Goal: Transaction & Acquisition: Purchase product/service

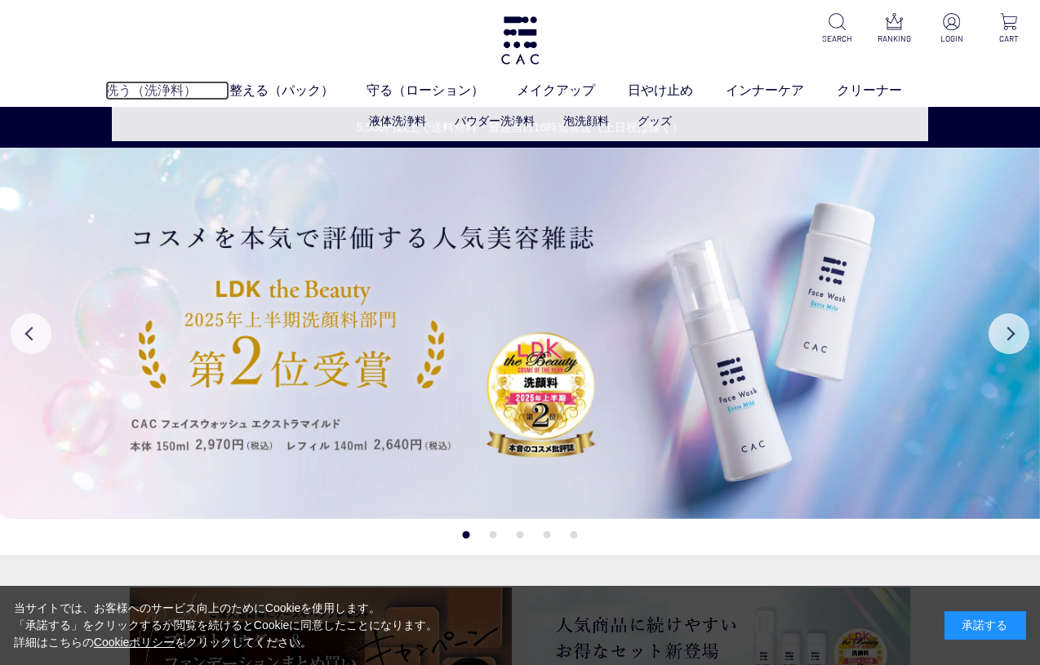
click at [166, 95] on link "洗う（洗浄料）" at bounding box center [167, 91] width 124 height 20
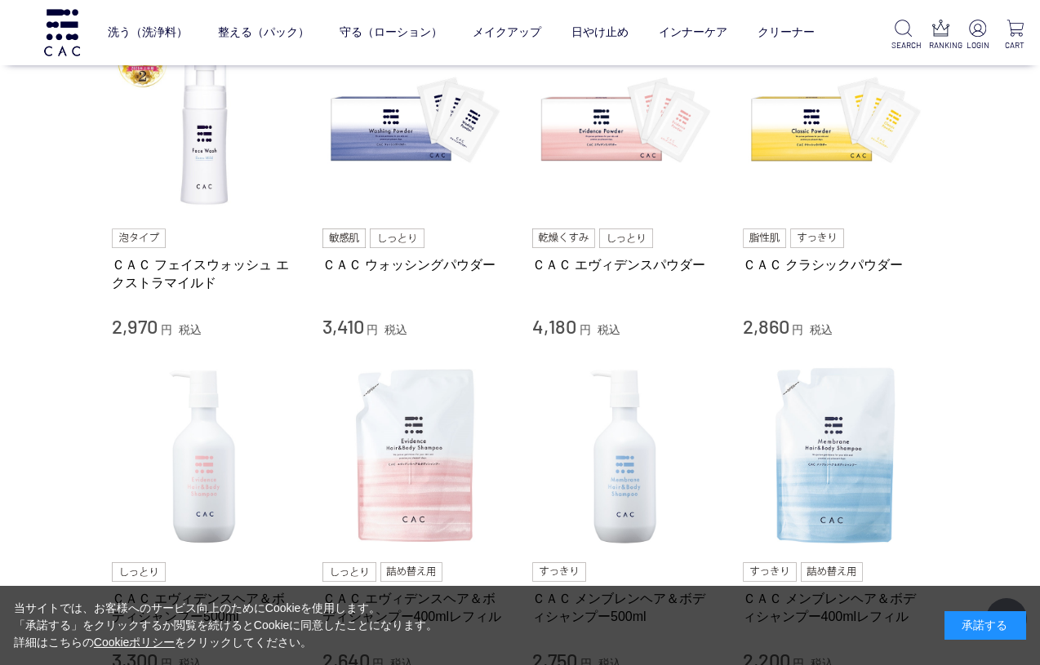
scroll to position [400, 0]
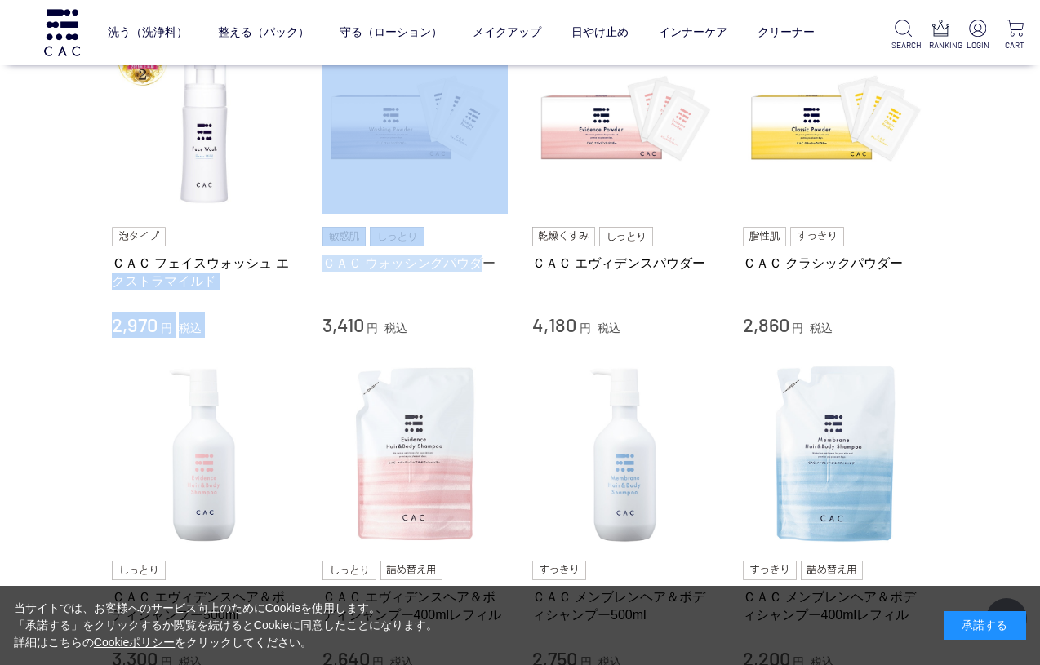
drag, startPoint x: 304, startPoint y: 256, endPoint x: 481, endPoint y: 263, distance: 177.3
click at [481, 263] on li "ＣＡＣ フェイスウォッシュ エクストラマイルド 2,970 円 税込 ＣＡＣ ウォッシングパウダー 3,410 円 税込 ＣＡＣ エヴィデンスパウダー 4,1…" at bounding box center [520, 183] width 816 height 309
click at [500, 264] on link "ＣＡＣ ウォッシングパウダー" at bounding box center [415, 263] width 186 height 17
click at [500, 263] on link "ＣＡＣ ウォッシングパウダー" at bounding box center [415, 263] width 186 height 17
click at [473, 263] on link "ＣＡＣ ウォッシングパウダー" at bounding box center [415, 263] width 186 height 17
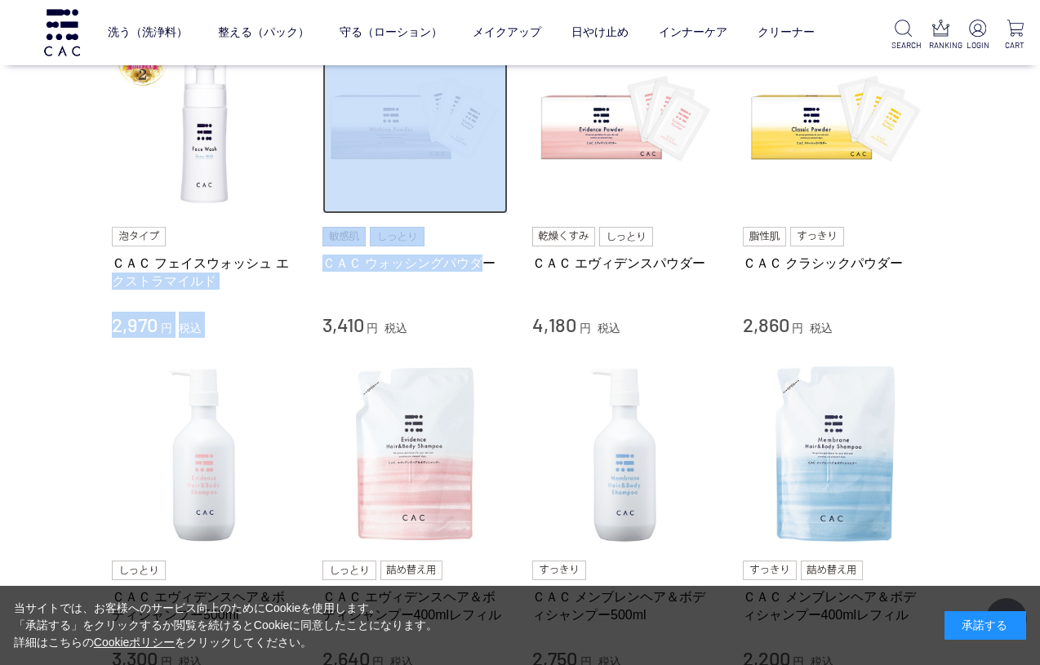
click at [441, 175] on img at bounding box center [415, 122] width 186 height 186
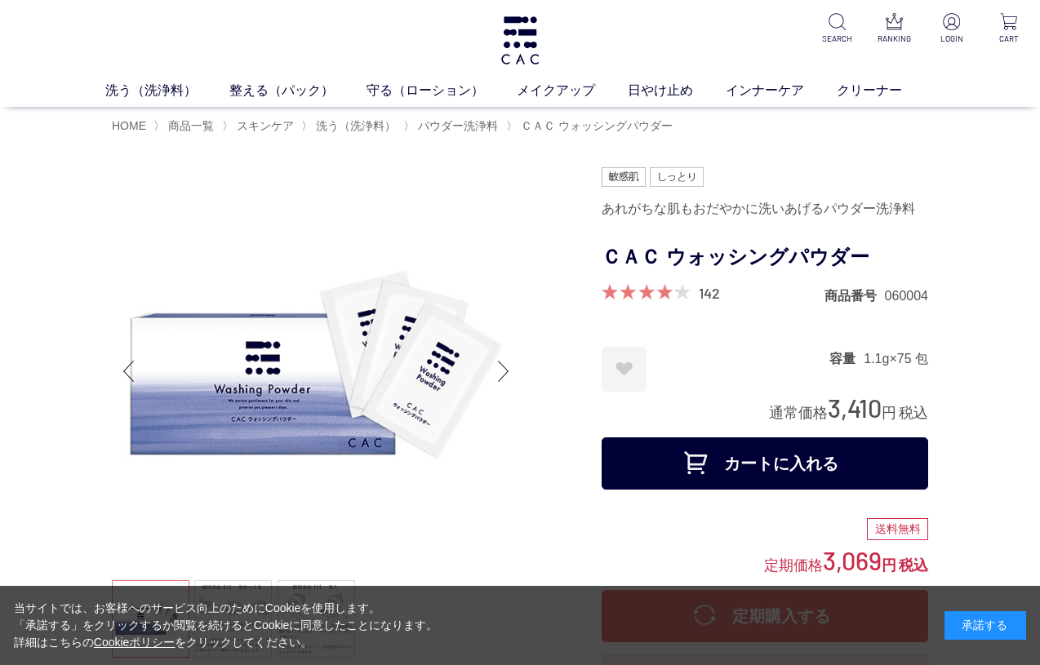
scroll to position [57, 0]
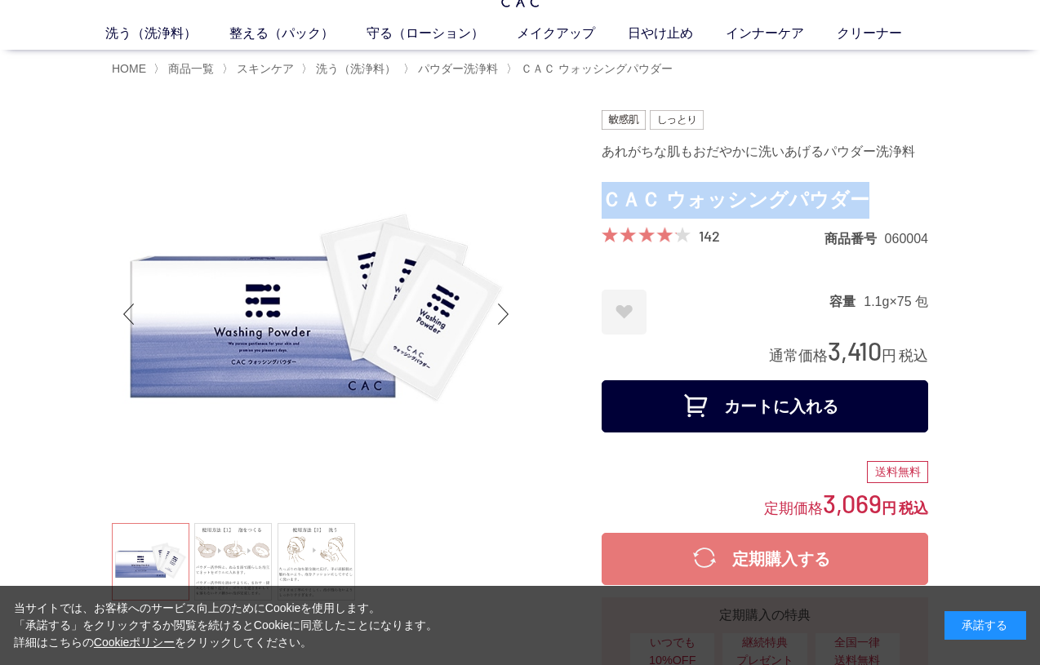
drag, startPoint x: 607, startPoint y: 194, endPoint x: 851, endPoint y: 203, distance: 243.4
click at [851, 203] on h1 "ＣＡＣ ウォッシングパウダー" at bounding box center [765, 200] width 327 height 37
copy h1 "ＣＡＣ ウォッシングパウダー"
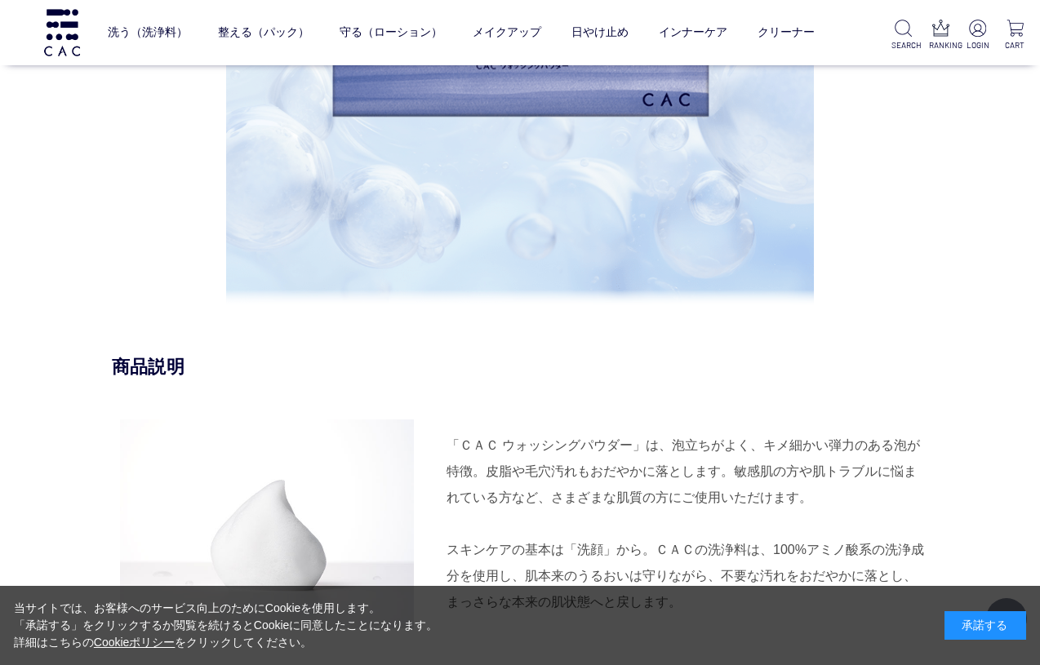
scroll to position [0, 0]
